Goal: Task Accomplishment & Management: Use online tool/utility

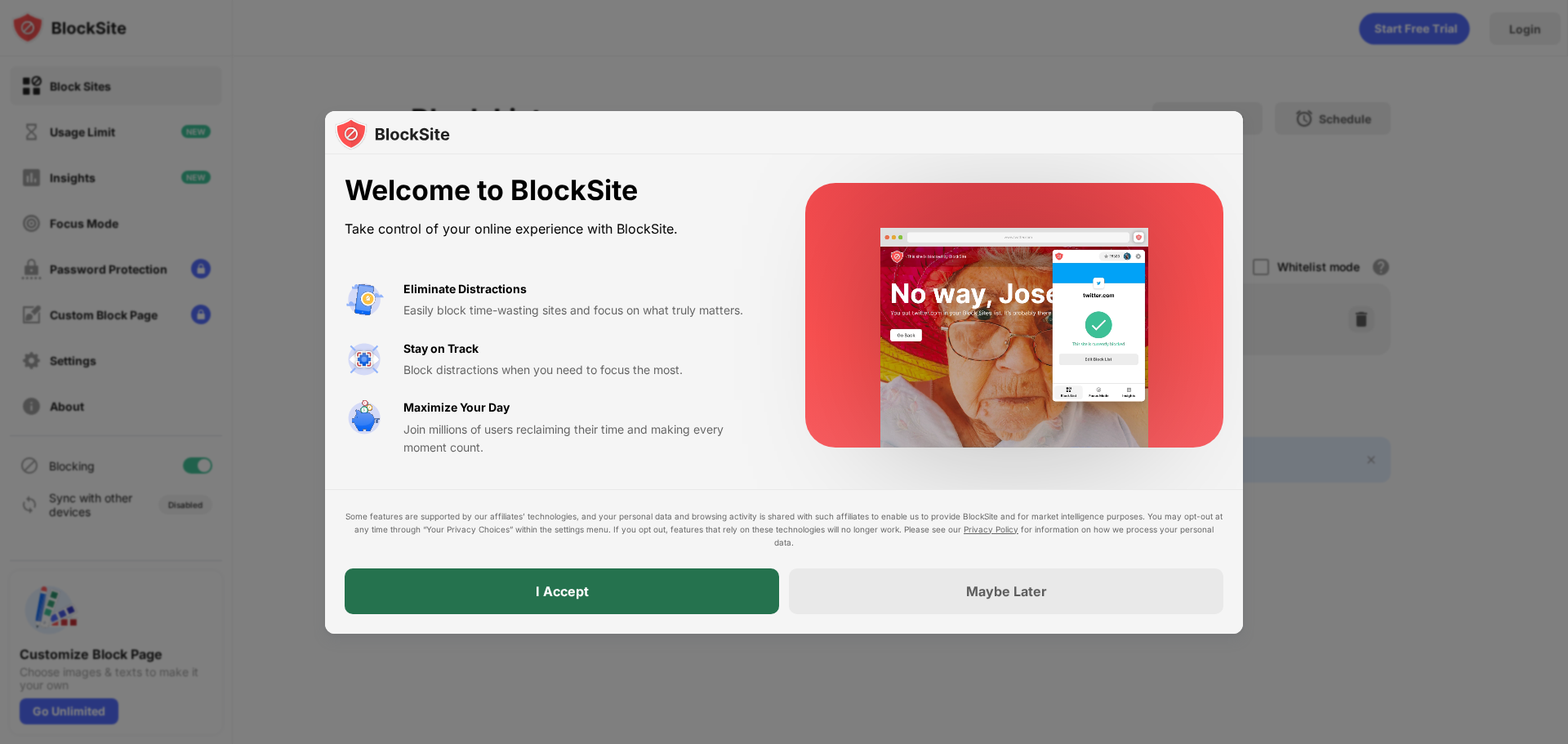
click at [601, 591] on div "I Accept" at bounding box center [562, 591] width 435 height 46
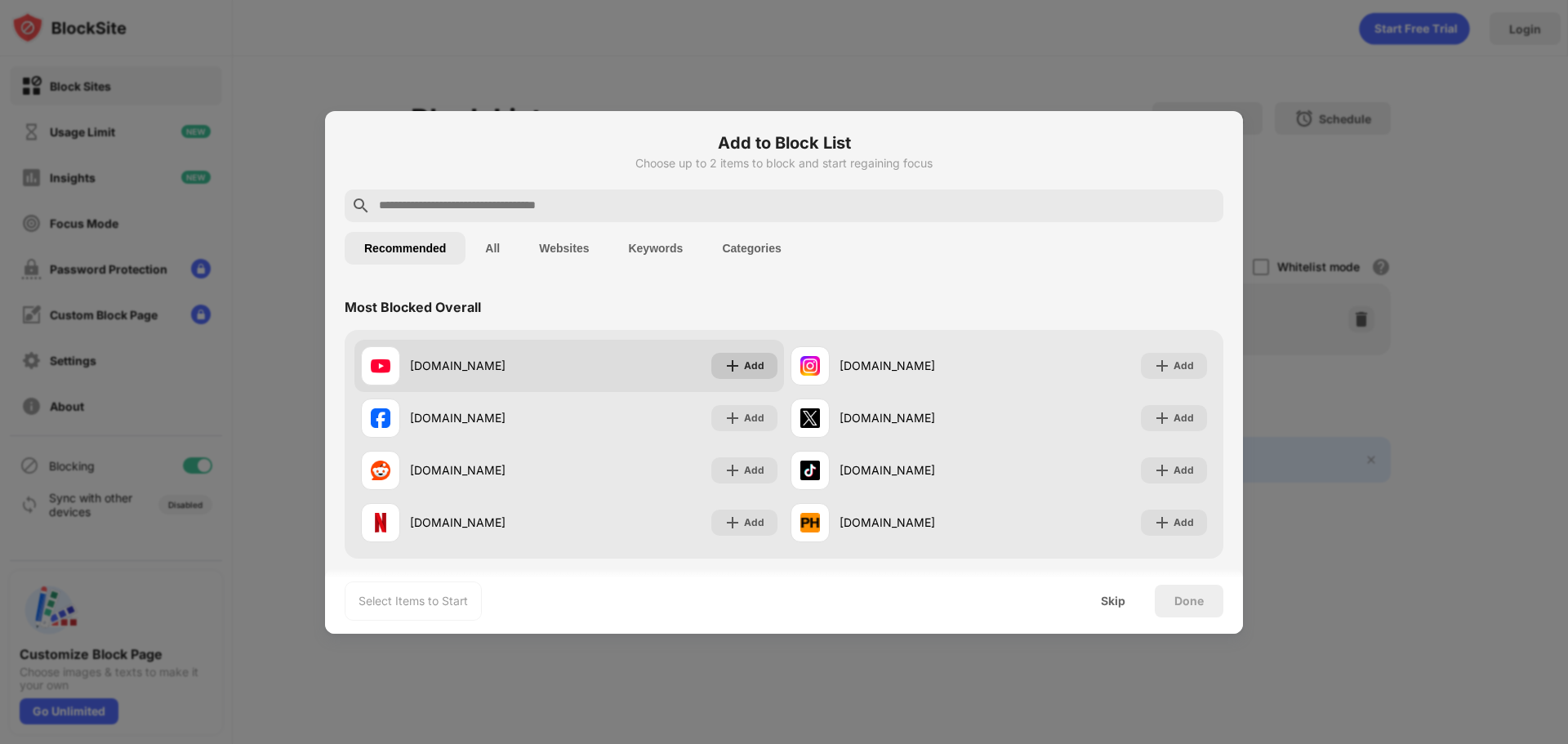
click at [735, 364] on img at bounding box center [732, 365] width 16 height 16
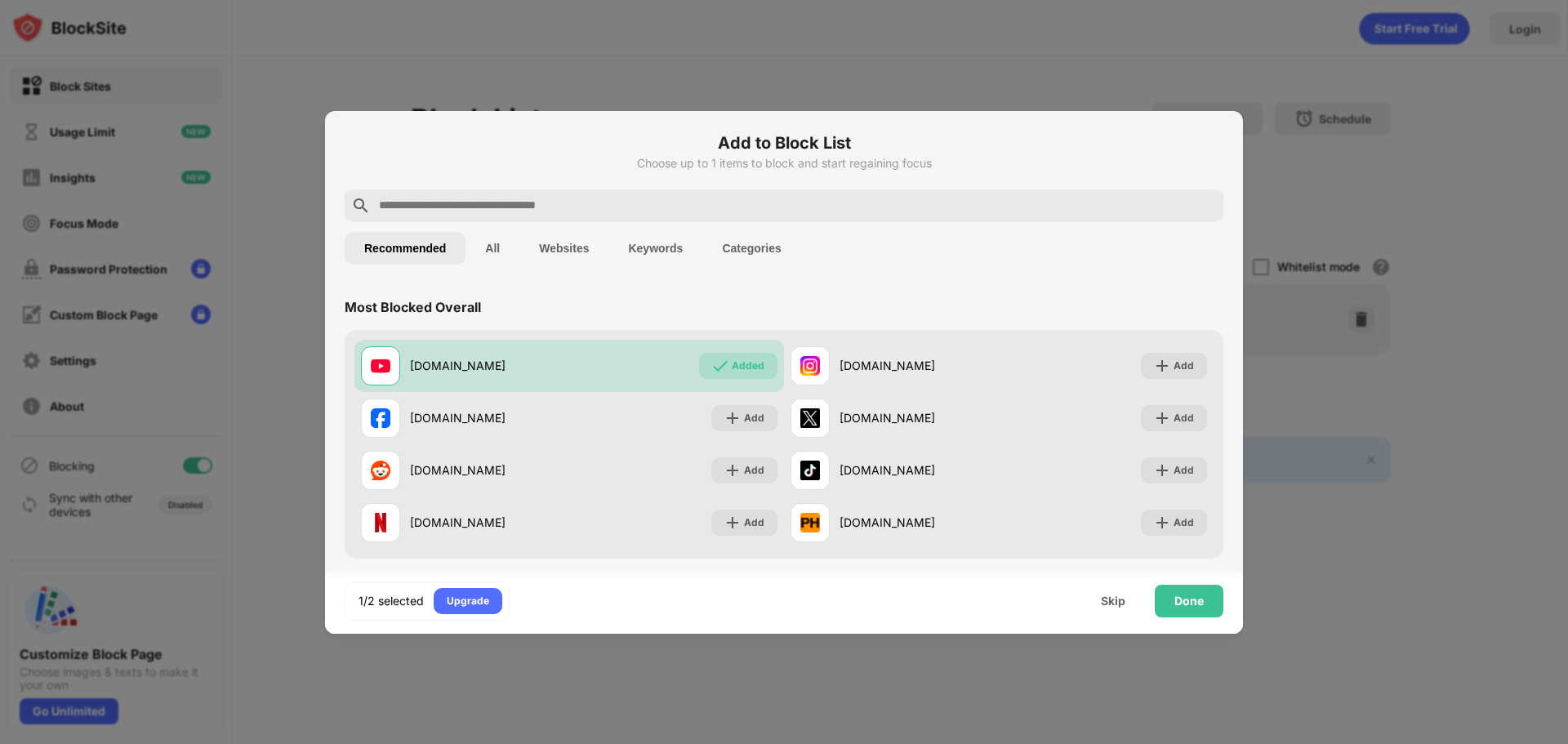
click at [505, 209] on input "text" at bounding box center [797, 206] width 840 height 20
paste input "**********"
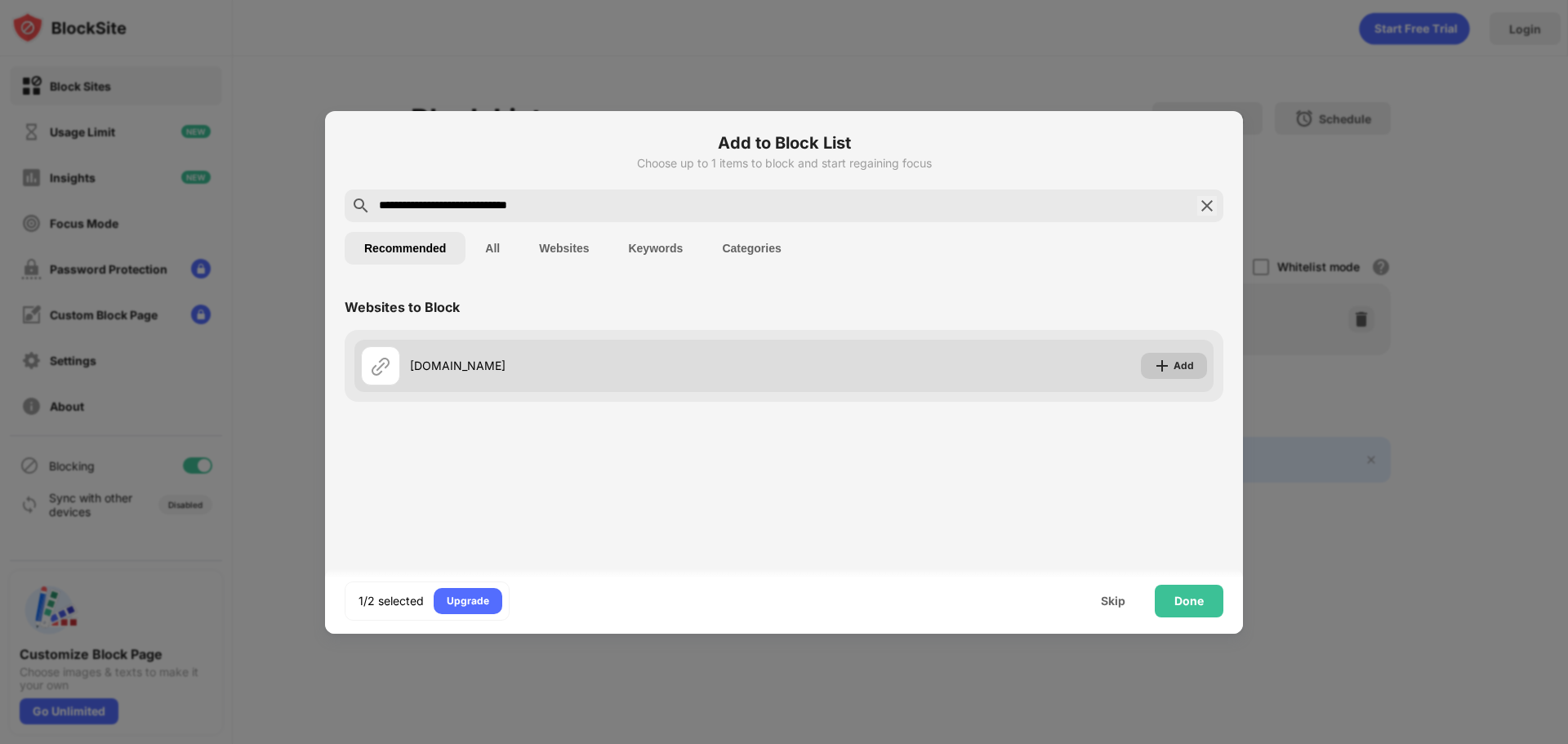
type input "**********"
click at [1185, 366] on div "Add" at bounding box center [1183, 365] width 20 height 16
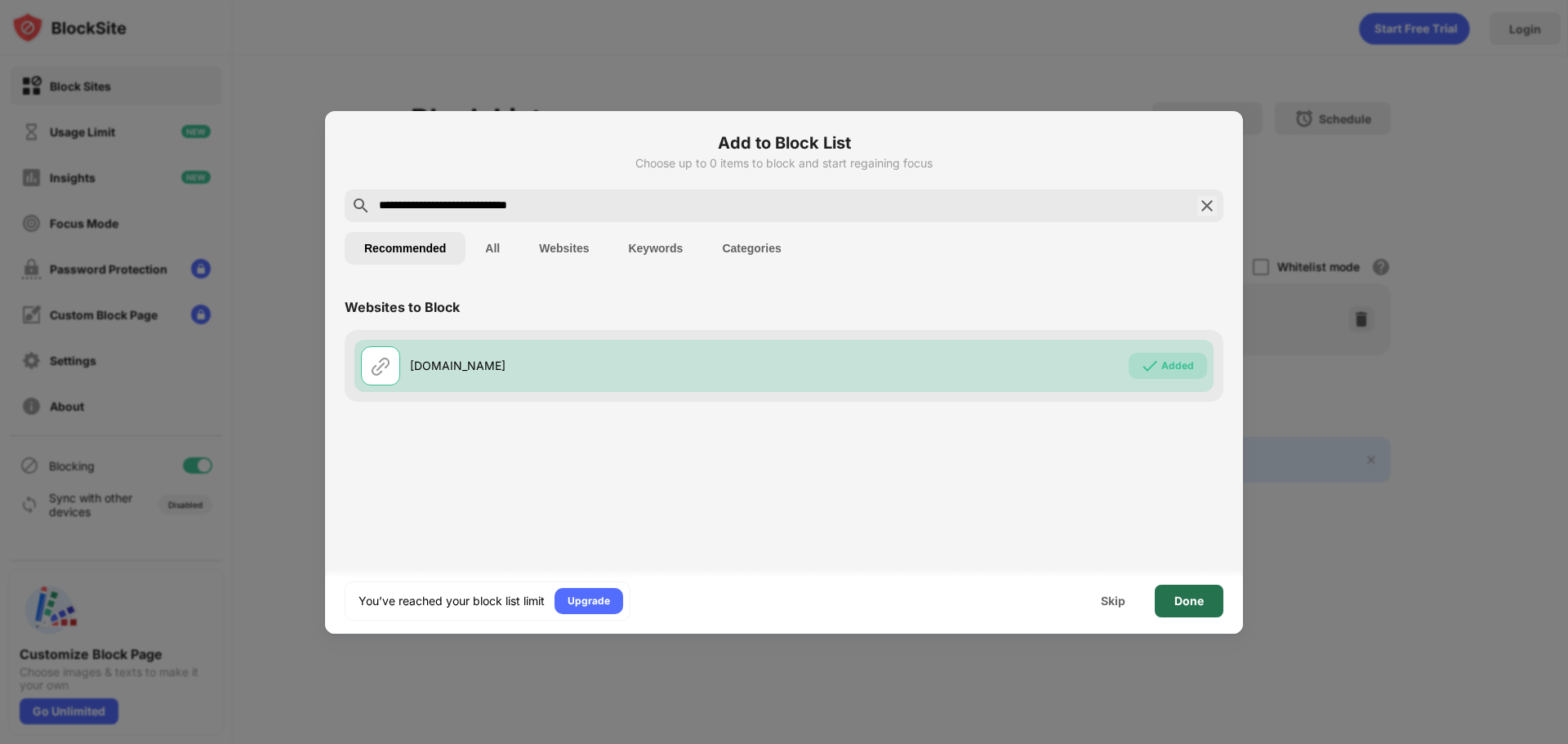
click at [1193, 601] on div "Done" at bounding box center [1189, 601] width 30 height 13
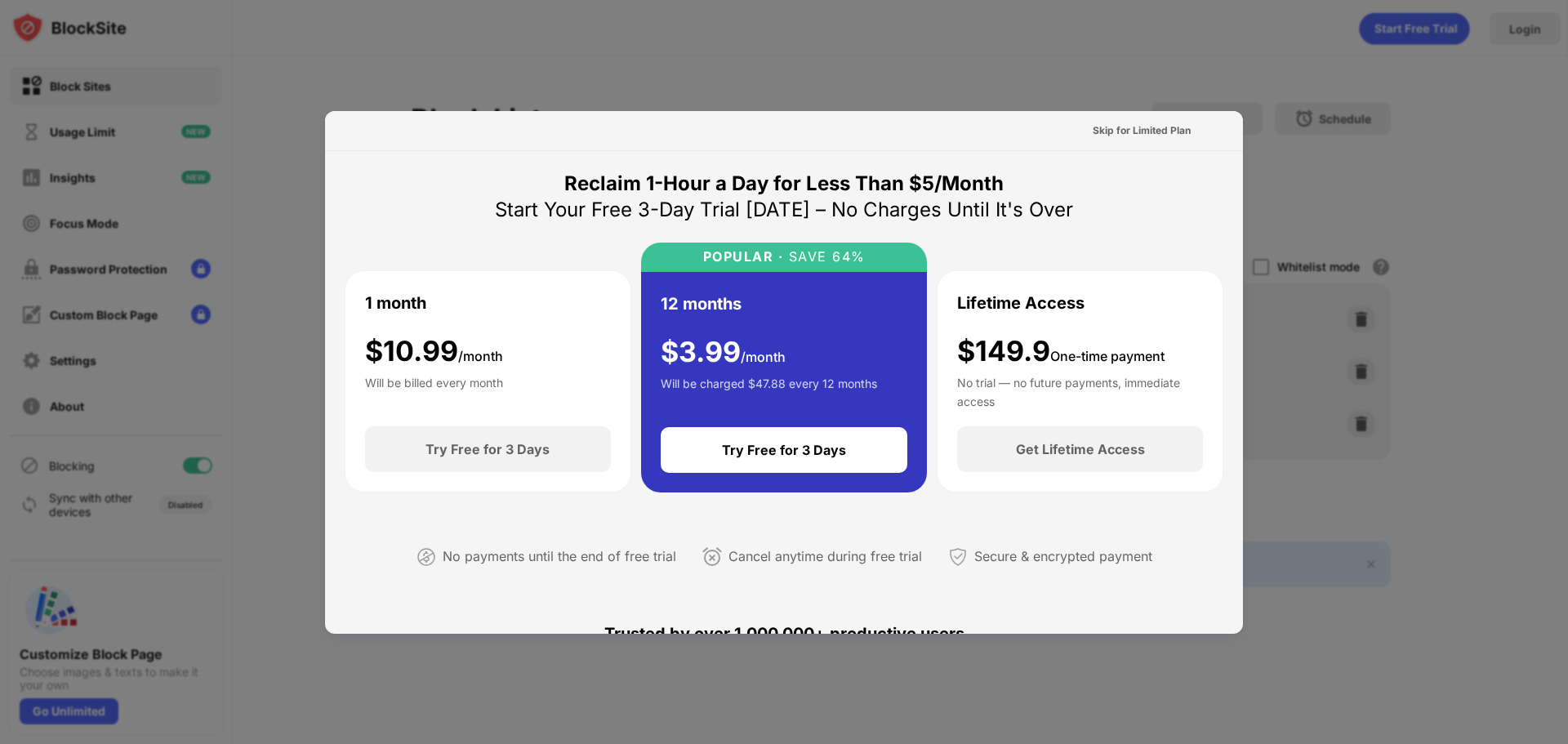
click at [1334, 197] on div at bounding box center [784, 372] width 1568 height 744
click at [1342, 97] on div at bounding box center [784, 372] width 1568 height 744
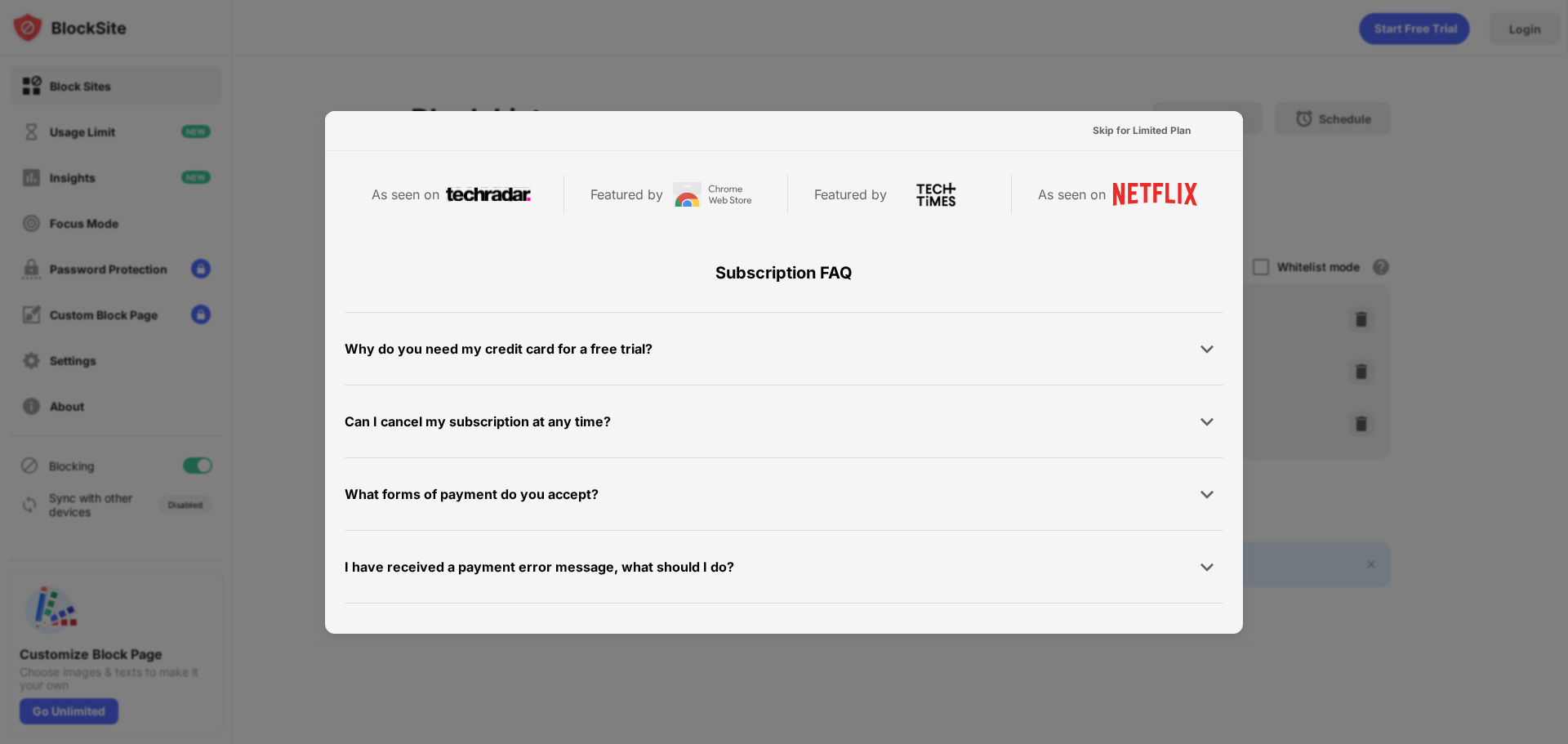
scroll to position [796, 0]
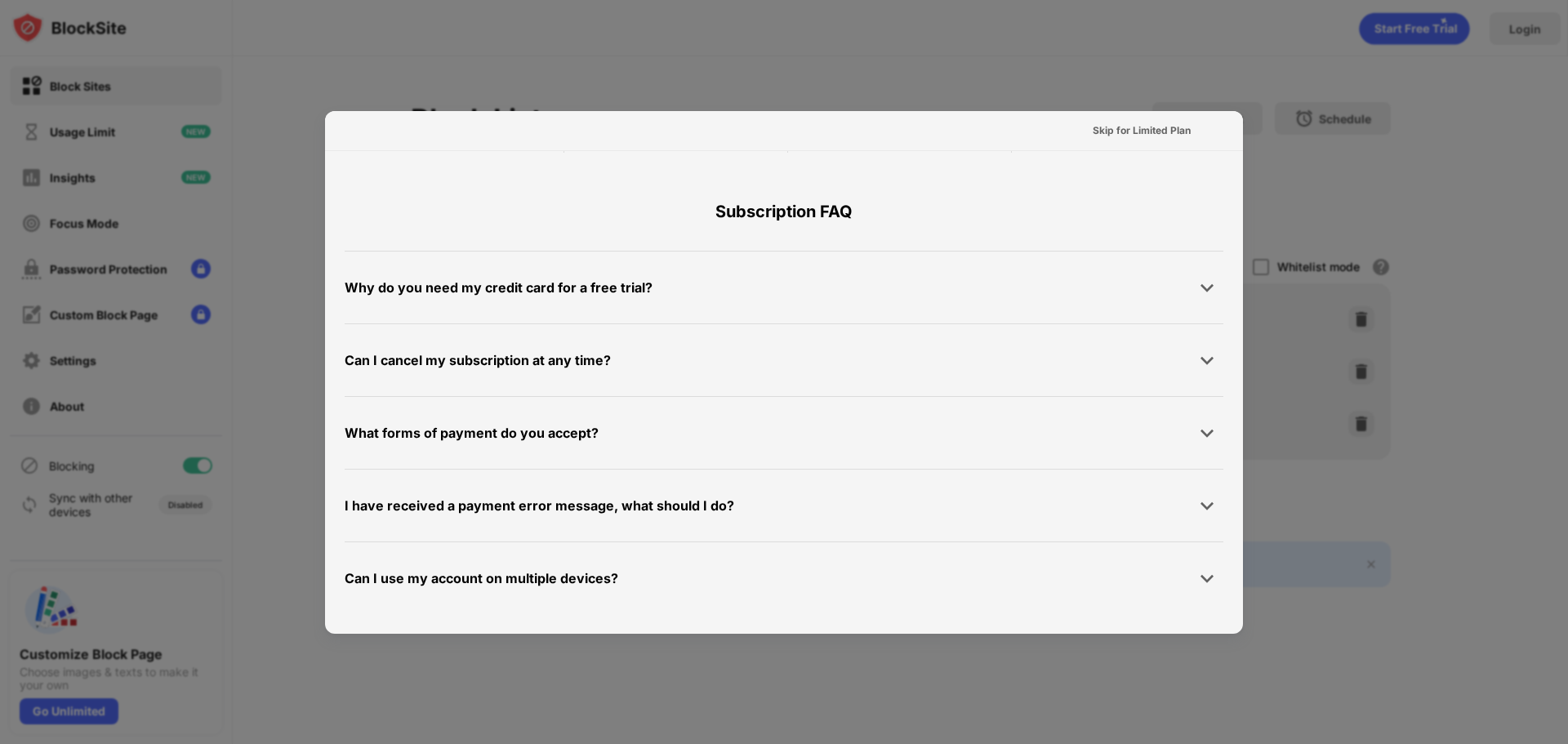
click at [858, 675] on div at bounding box center [784, 372] width 1568 height 744
click at [294, 409] on div at bounding box center [784, 372] width 1568 height 744
